Goal: Task Accomplishment & Management: Use online tool/utility

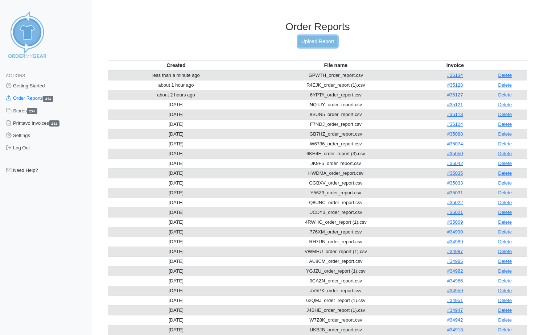
click at [320, 41] on link "Upload Report" at bounding box center [317, 41] width 39 height 11
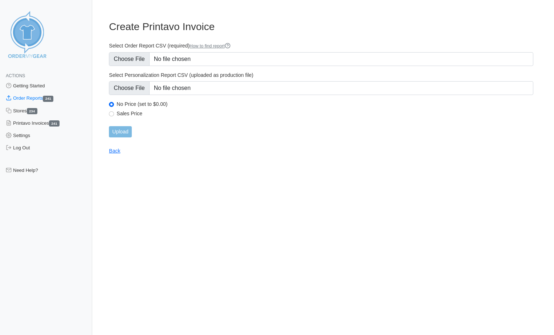
type input "C:\fakepath\WAUW6_order_report.csv"
click at [125, 132] on input "Upload" at bounding box center [120, 131] width 22 height 11
